Goal: Find specific page/section: Find specific page/section

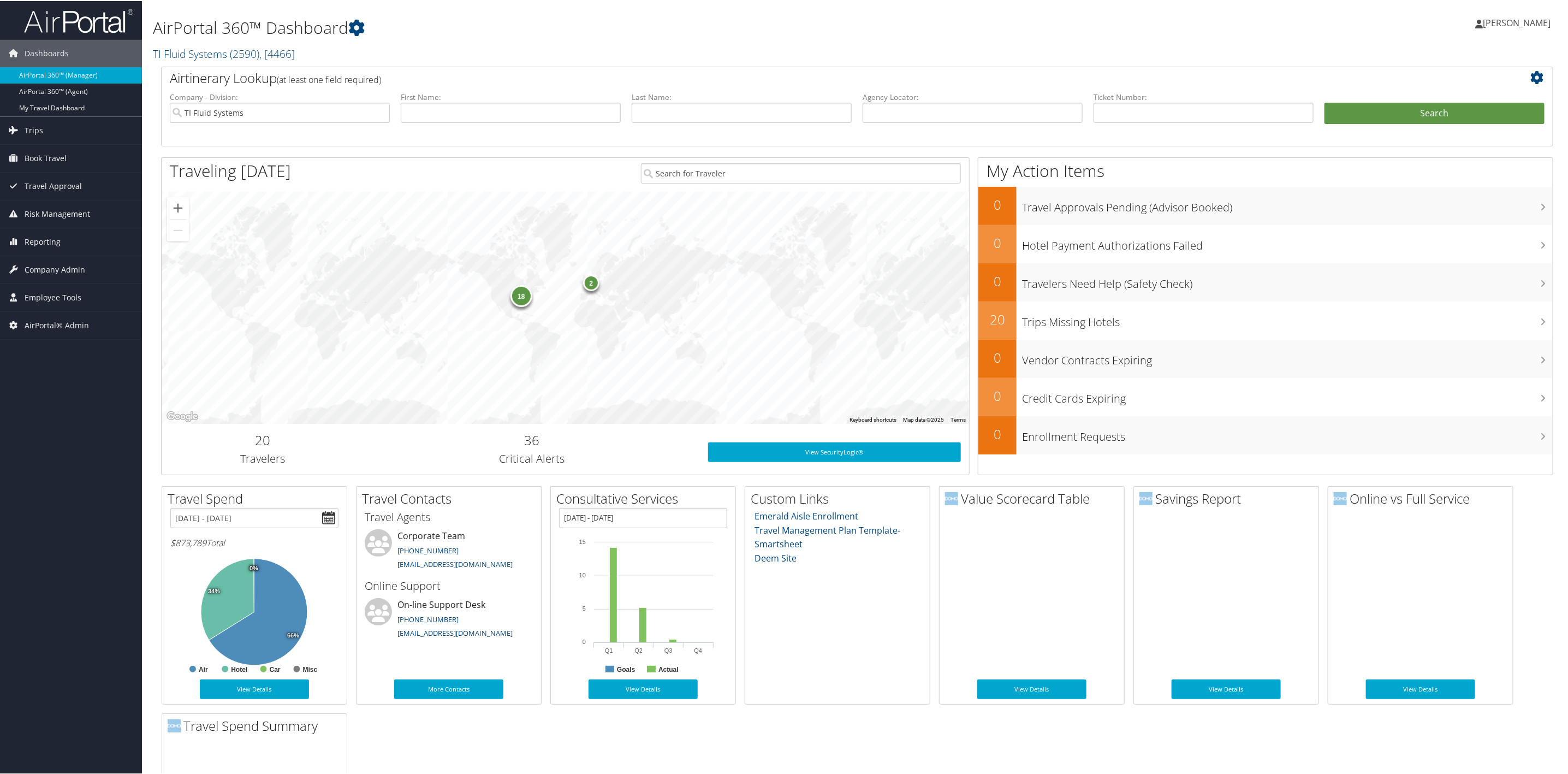
click at [201, 61] on div "AirPortal 360™ Dashboard TI Fluid Systems ( 2590 ) , [ 4466 ] TI Fluid Systems …" at bounding box center [622, 35] width 939 height 60
click at [209, 59] on link "TI Fluid Systems ( 2590 ) , [ 4466 ]" at bounding box center [223, 52] width 142 height 15
click at [194, 79] on input "search" at bounding box center [225, 72] width 144 height 20
type input "scad"
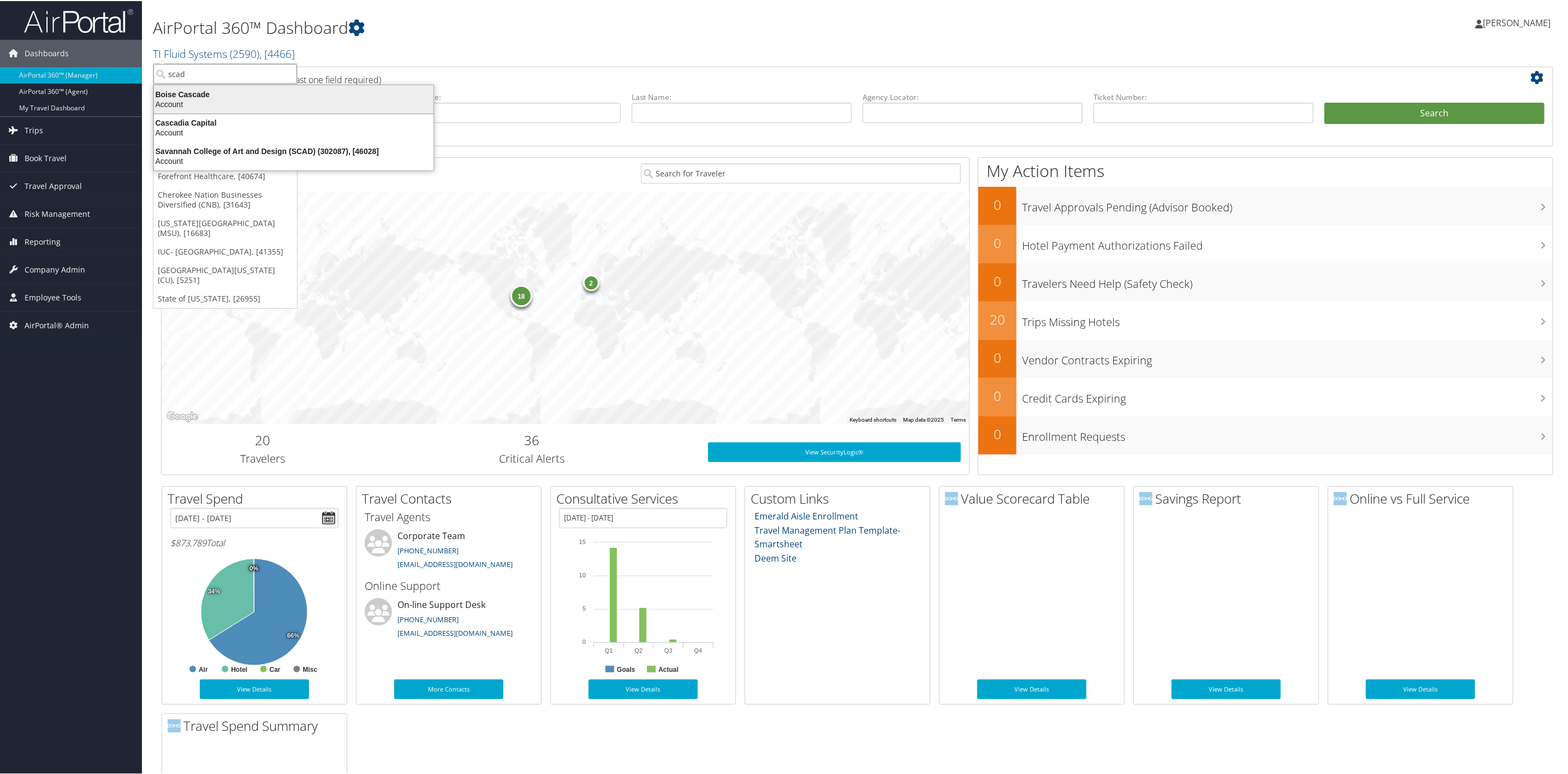
click at [201, 95] on div "Boise Cascade" at bounding box center [293, 93] width 293 height 10
